Goal: Task Accomplishment & Management: Manage account settings

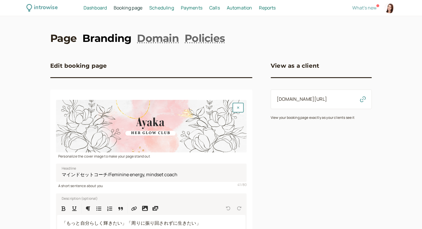
click at [96, 38] on link "Branding" at bounding box center [106, 38] width 49 height 14
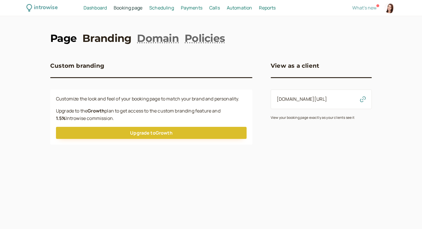
click at [70, 38] on link "Page" at bounding box center [63, 38] width 26 height 14
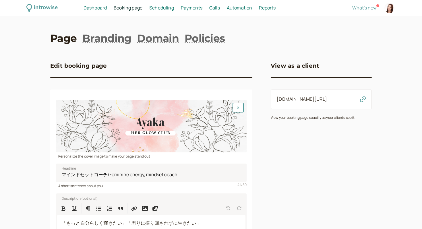
click at [166, 11] on span "Scheduling" at bounding box center [161, 8] width 25 height 6
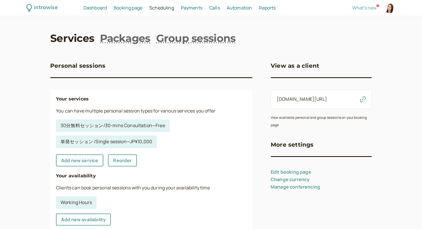
click at [211, 9] on span "Calls" at bounding box center [214, 8] width 11 height 6
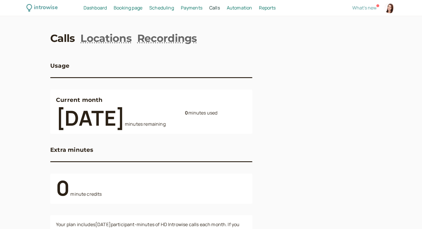
click at [161, 11] on div "introwise Dashboard Dashboard Booking page Booking Scheduling Scheduling Paymen…" at bounding box center [211, 8] width 422 height 16
click at [136, 8] on span "Booking page" at bounding box center [128, 8] width 29 height 6
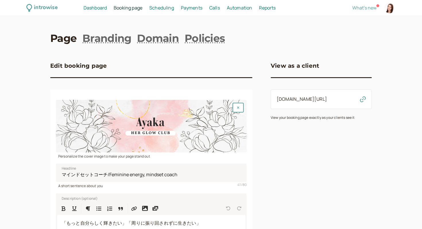
click at [97, 8] on span "Dashboard" at bounding box center [95, 8] width 23 height 6
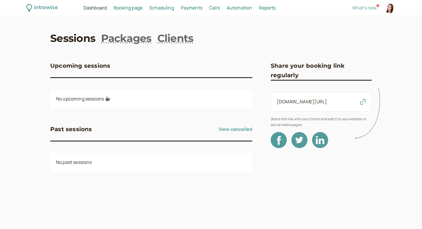
click at [158, 7] on span "Scheduling" at bounding box center [161, 8] width 25 height 6
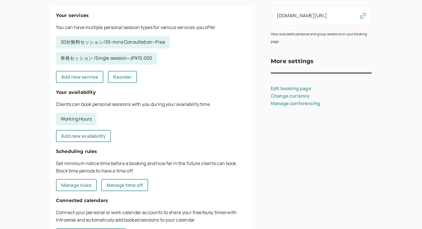
scroll to position [85, 0]
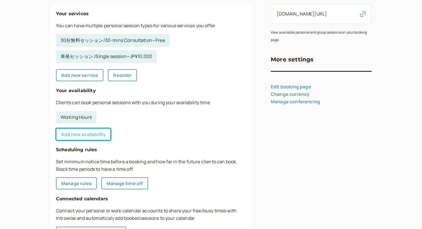
click at [82, 137] on link "Add new availability" at bounding box center [83, 134] width 55 height 12
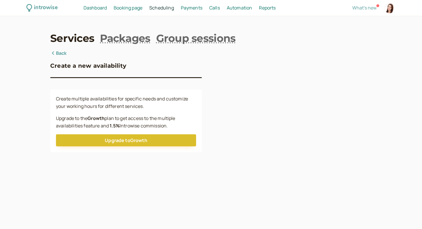
click at [54, 56] on link "Back" at bounding box center [58, 53] width 17 height 7
